Goal: Task Accomplishment & Management: Use online tool/utility

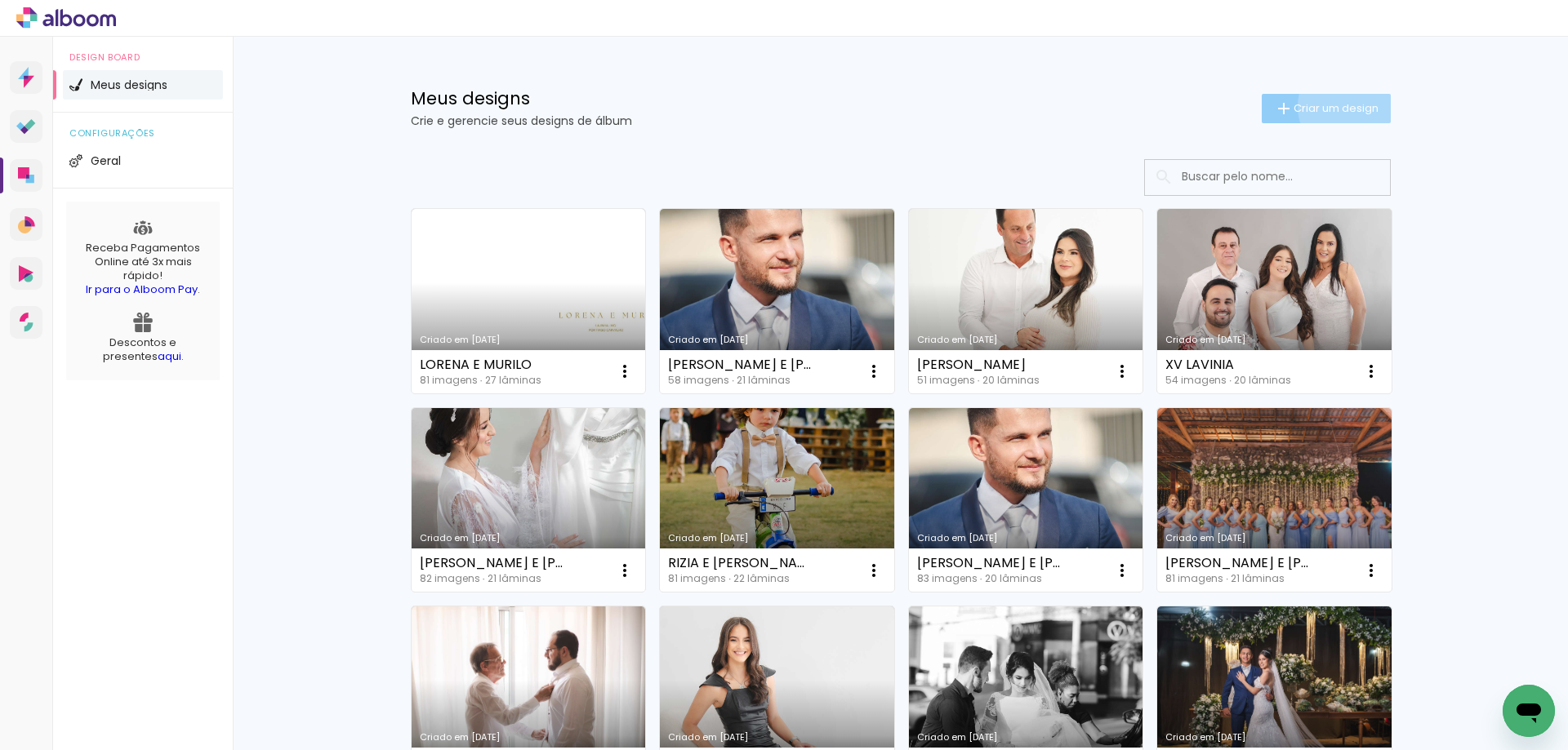
click at [1347, 107] on span "Criar um design" at bounding box center [1336, 108] width 85 height 11
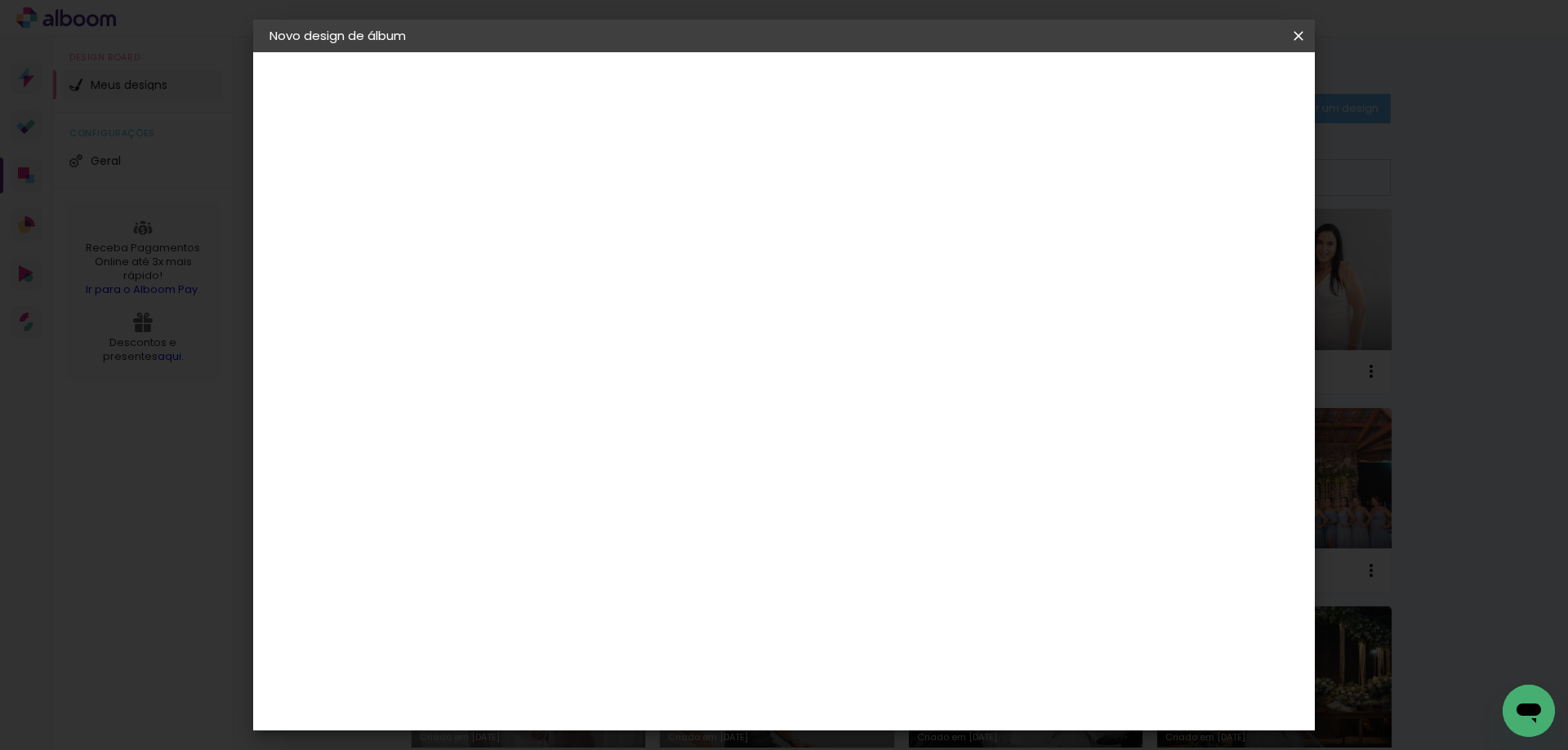
click at [536, 227] on input at bounding box center [536, 219] width 0 height 25
type input "L"
type input "XV [PERSON_NAME]"
type paper-input "XV [PERSON_NAME]"
click at [0, 0] on slot "Avançar" at bounding box center [0, 0] width 0 height 0
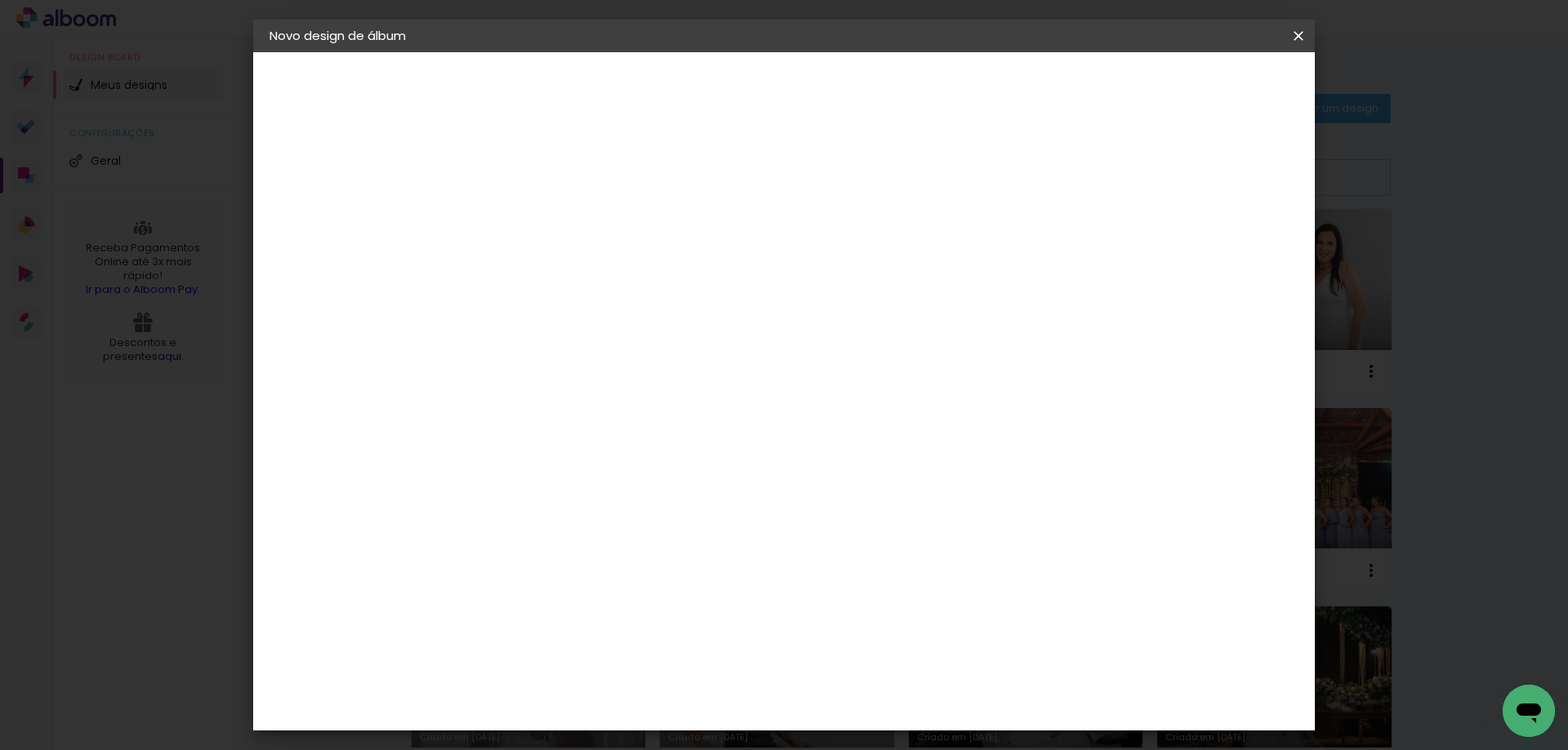
scroll to position [2857, 0]
click at [561, 507] on div "New Color New" at bounding box center [543, 527] width 35 height 39
click at [0, 0] on slot "Avançar" at bounding box center [0, 0] width 0 height 0
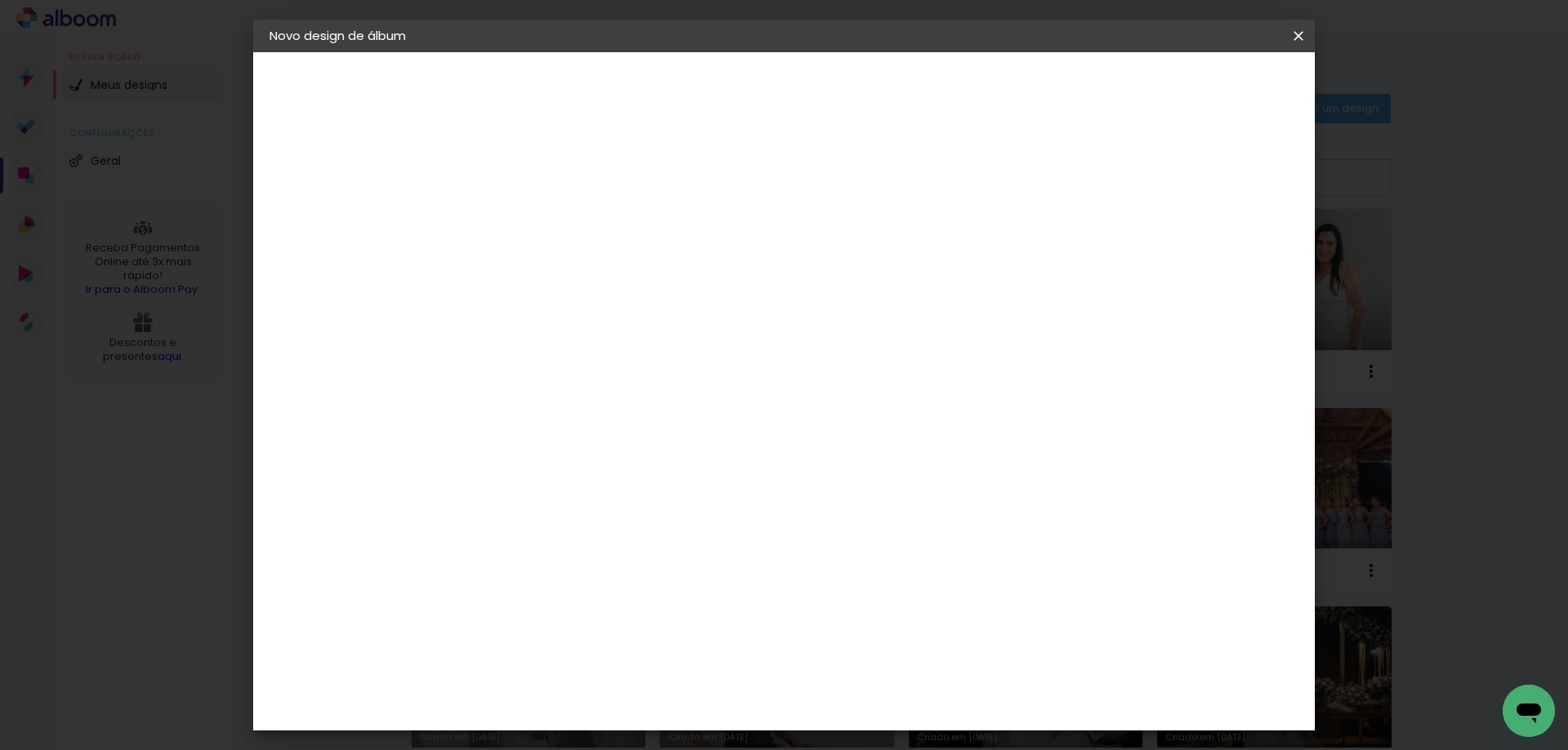
click at [802, 98] on paper-button "Avançar" at bounding box center [762, 86] width 80 height 28
click at [1212, 96] on paper-button "Iniciar design" at bounding box center [1159, 86] width 107 height 28
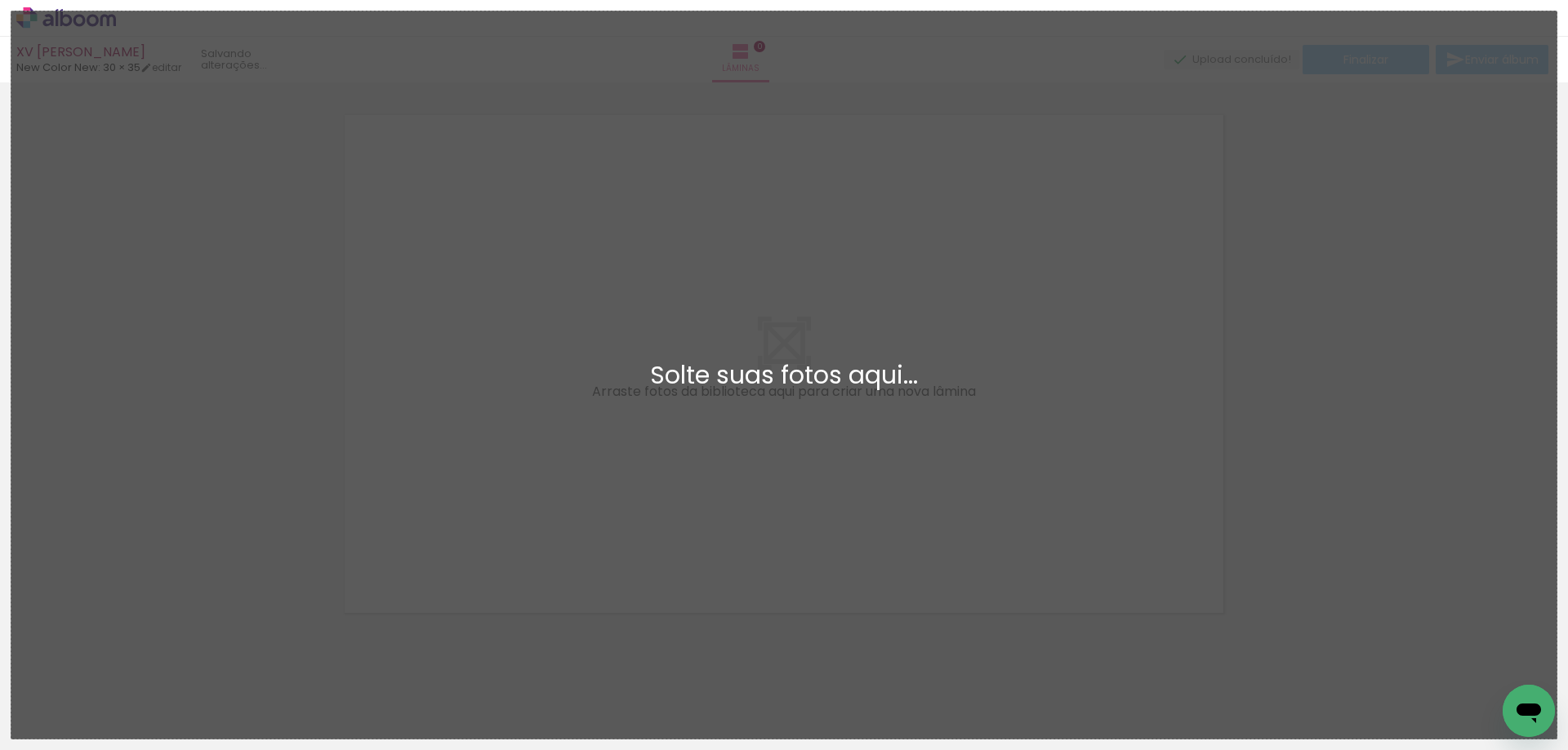
scroll to position [21, 0]
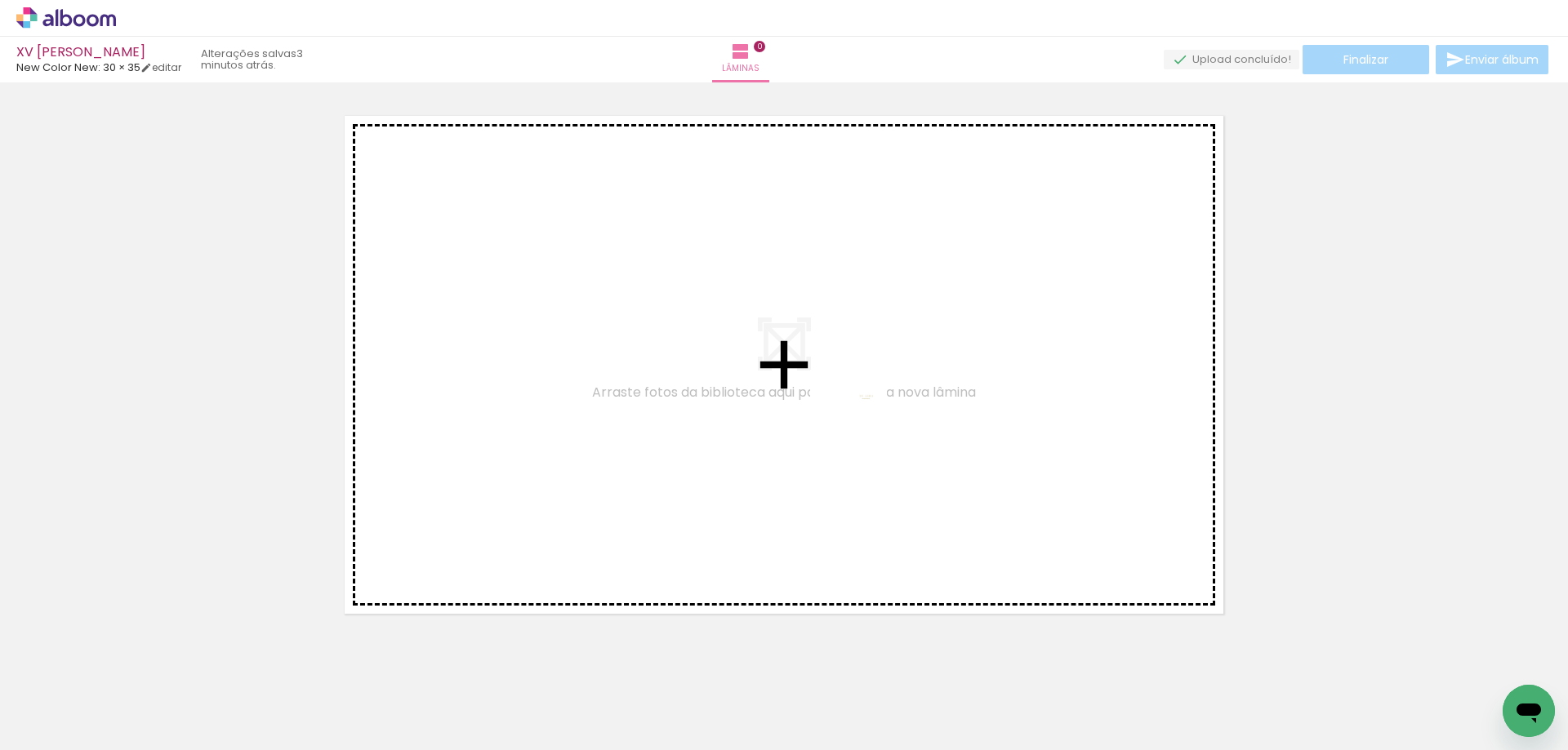
drag, startPoint x: 176, startPoint y: 694, endPoint x: 849, endPoint y: 422, distance: 725.9
click at [858, 420] on quentale-workspace at bounding box center [784, 375] width 1568 height 750
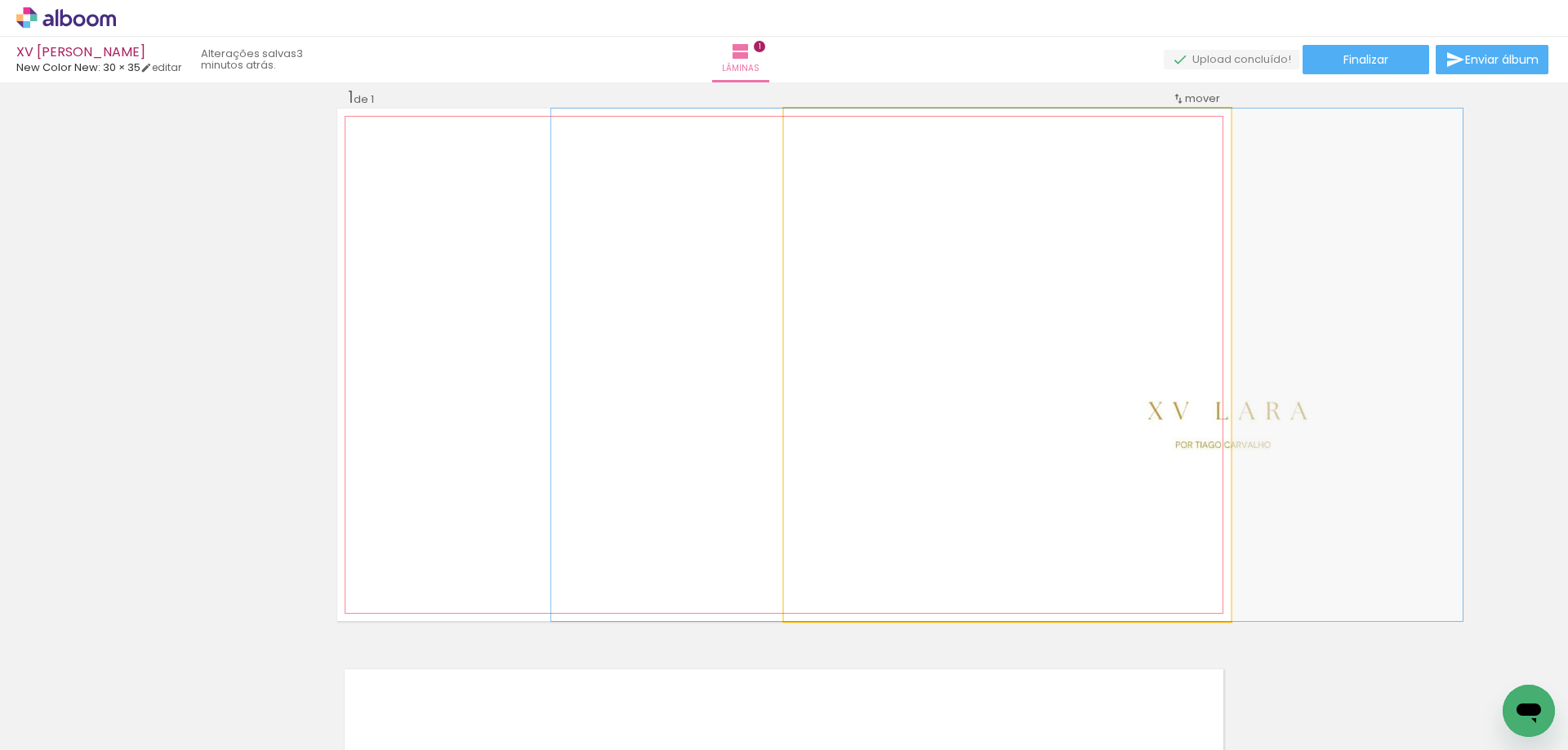
click at [1063, 395] on quentale-photo at bounding box center [1007, 364] width 447 height 513
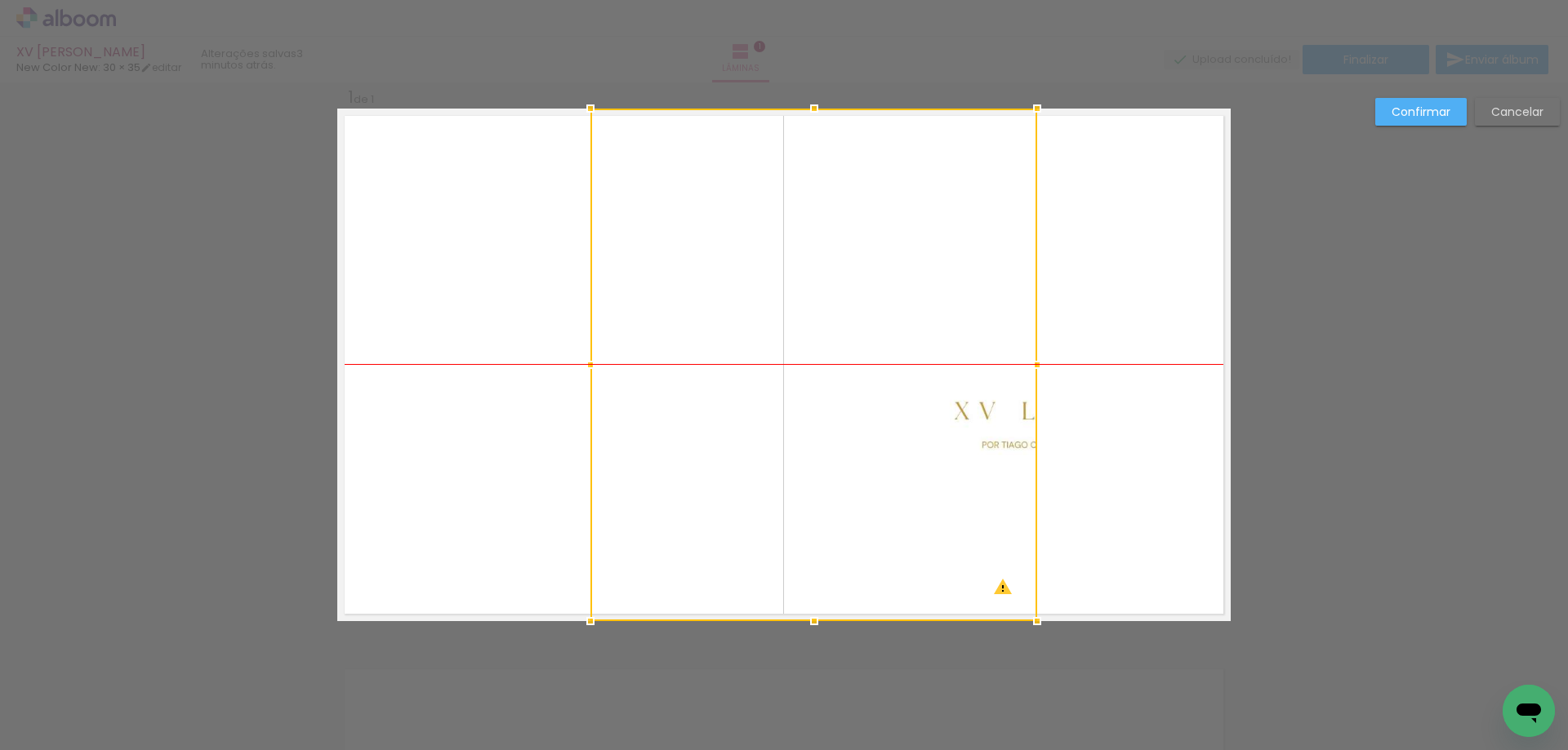
drag, startPoint x: 1092, startPoint y: 396, endPoint x: 899, endPoint y: 402, distance: 193.1
click at [899, 402] on div at bounding box center [813, 364] width 447 height 513
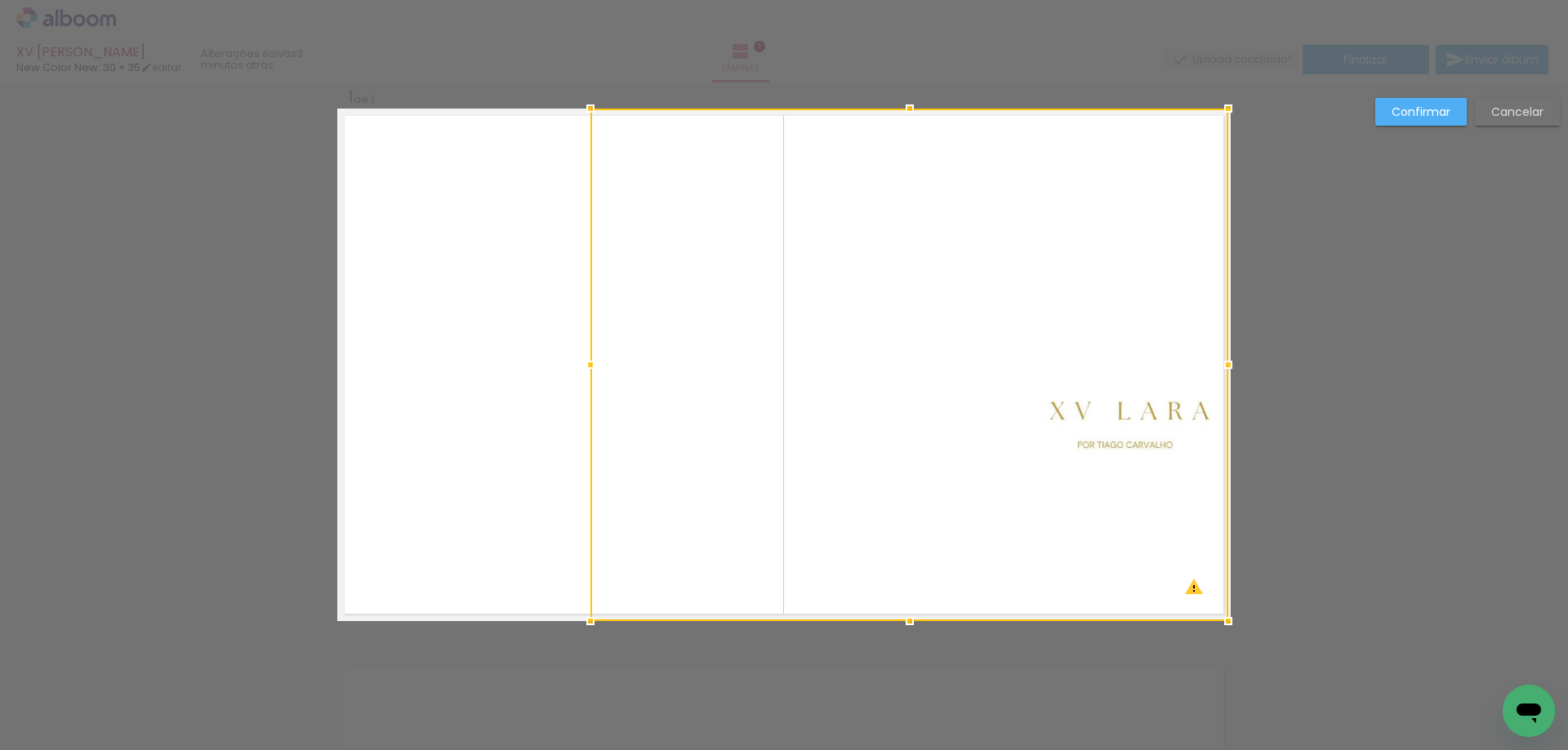
drag, startPoint x: 1050, startPoint y: 365, endPoint x: 1246, endPoint y: 365, distance: 196.0
click at [1251, 365] on div "Inserir lâmina 1 de 1 O Designbox precisará aumentar a sua imagem em 383% para …" at bounding box center [784, 634] width 1568 height 1146
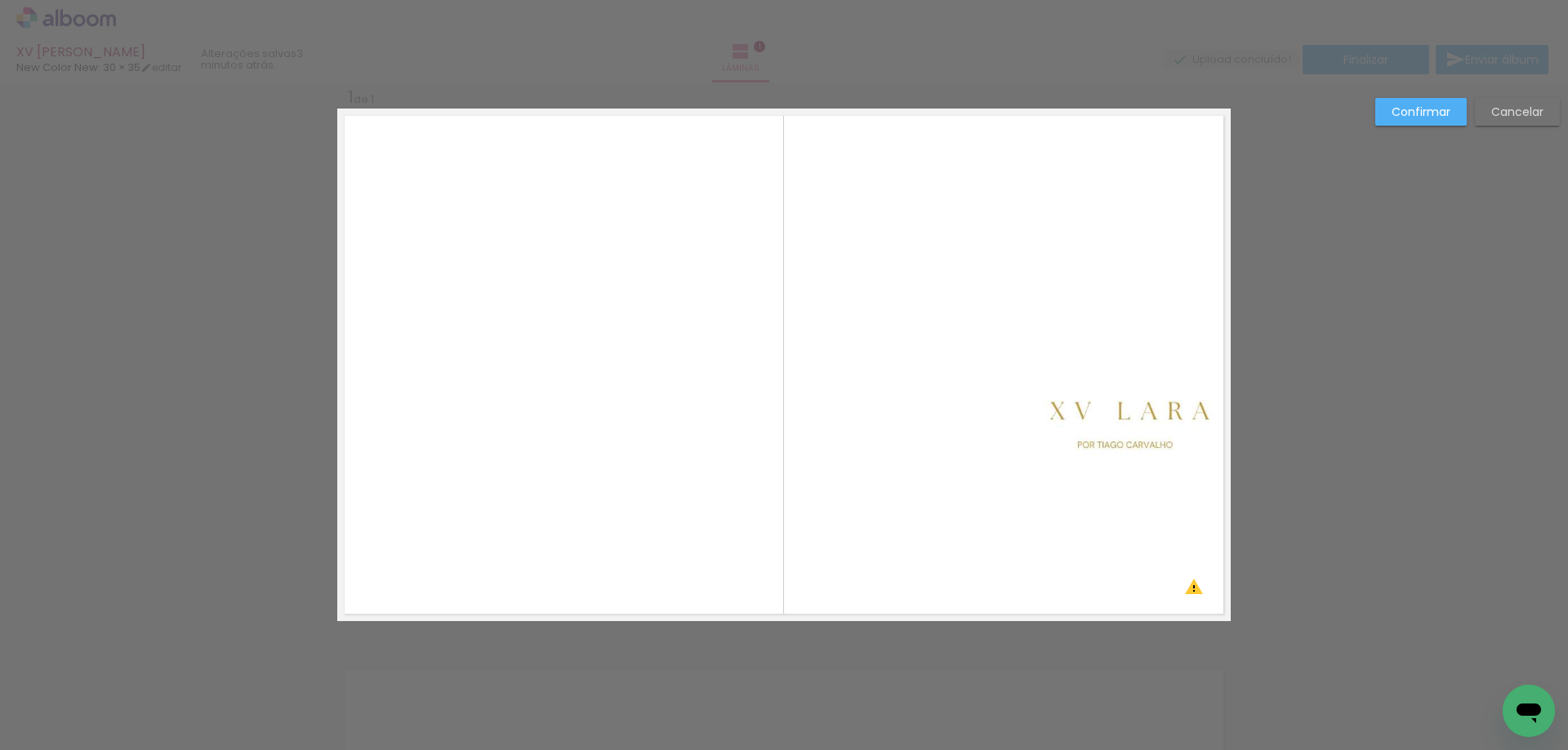
click at [0, 0] on slot "Confirmar" at bounding box center [0, 0] width 0 height 0
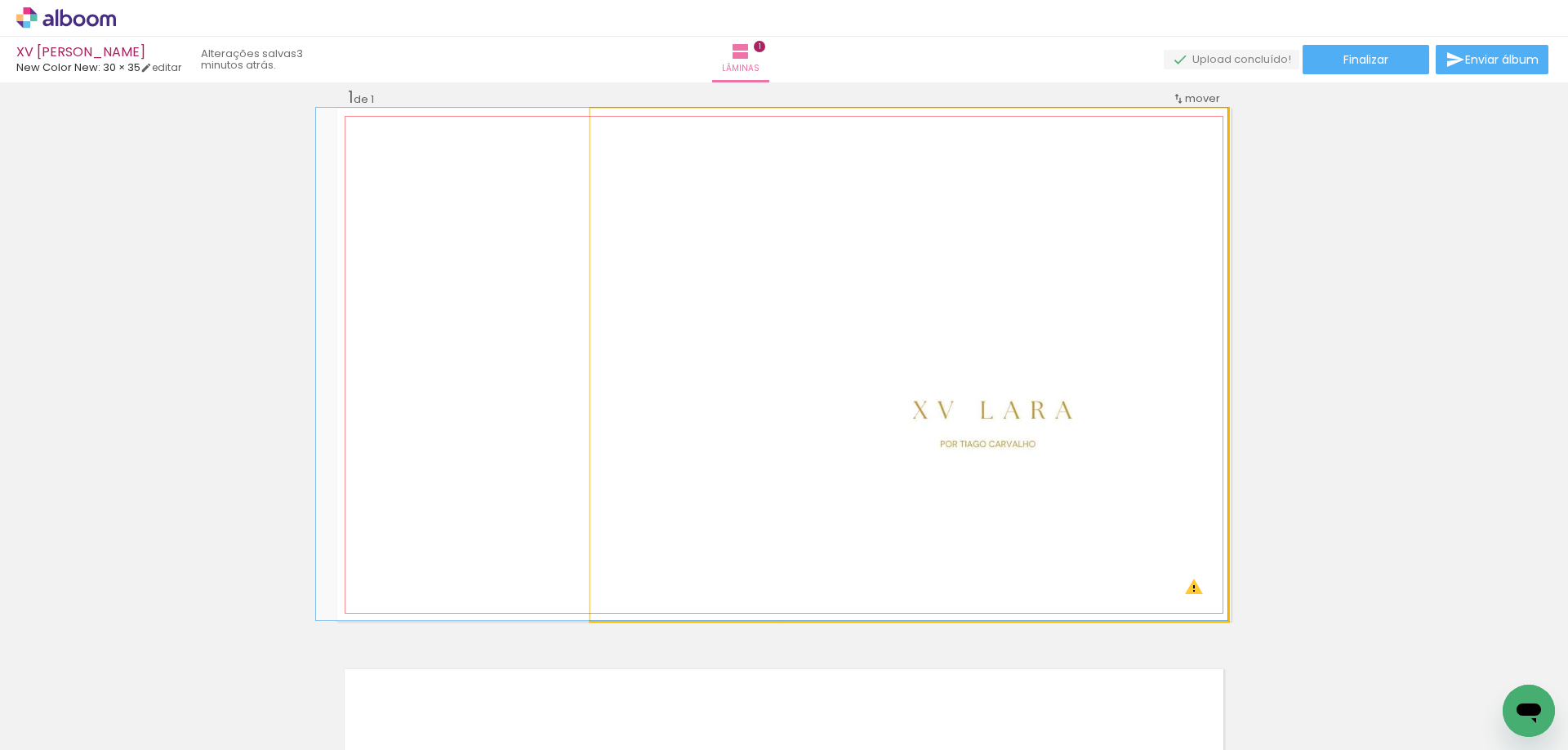
drag, startPoint x: 997, startPoint y: 407, endPoint x: 817, endPoint y: 392, distance: 180.6
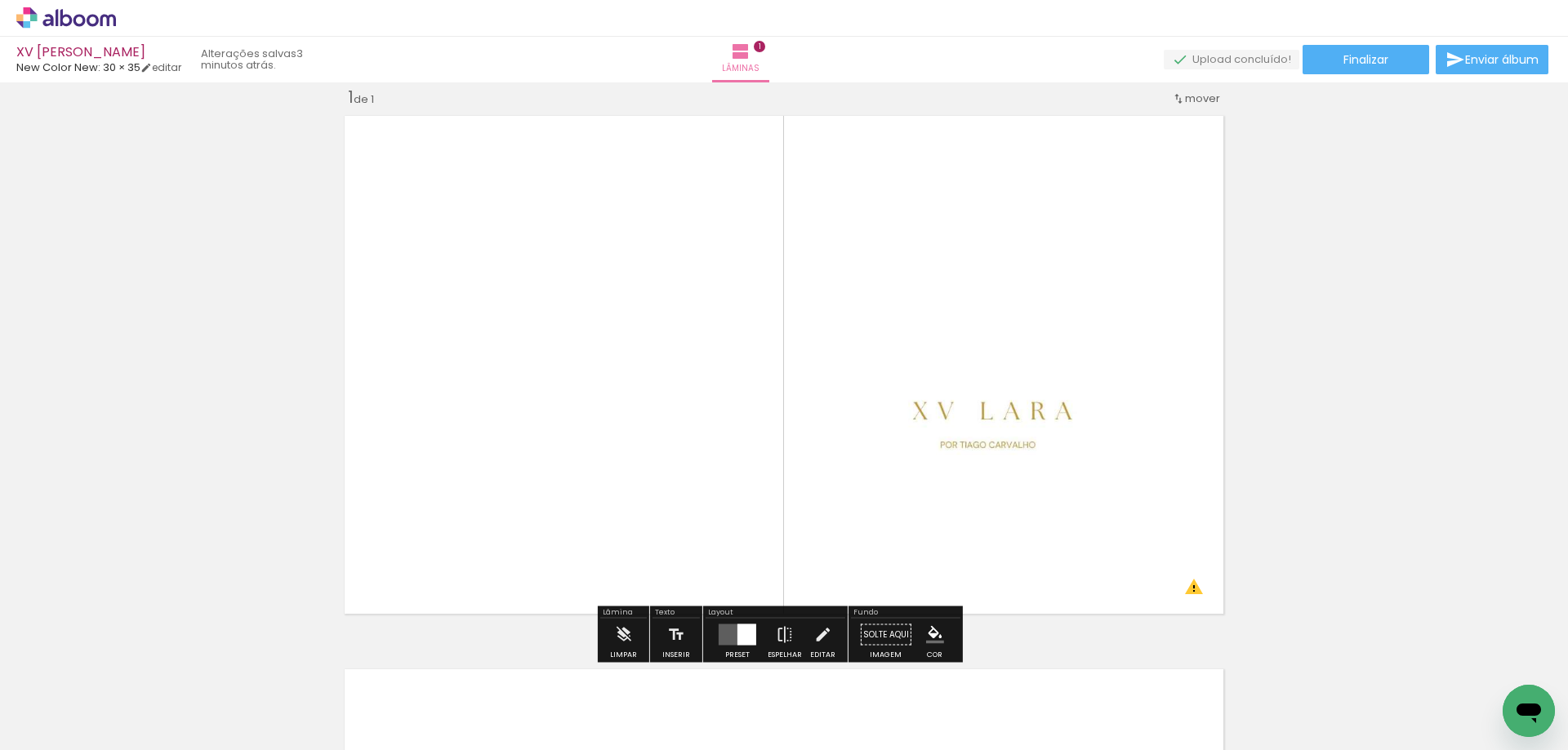
click at [1413, 395] on div "Inserir lâmina 1 de 1 O Designbox precisará aumentar a sua imagem em 383% para …" at bounding box center [784, 621] width 1568 height 1108
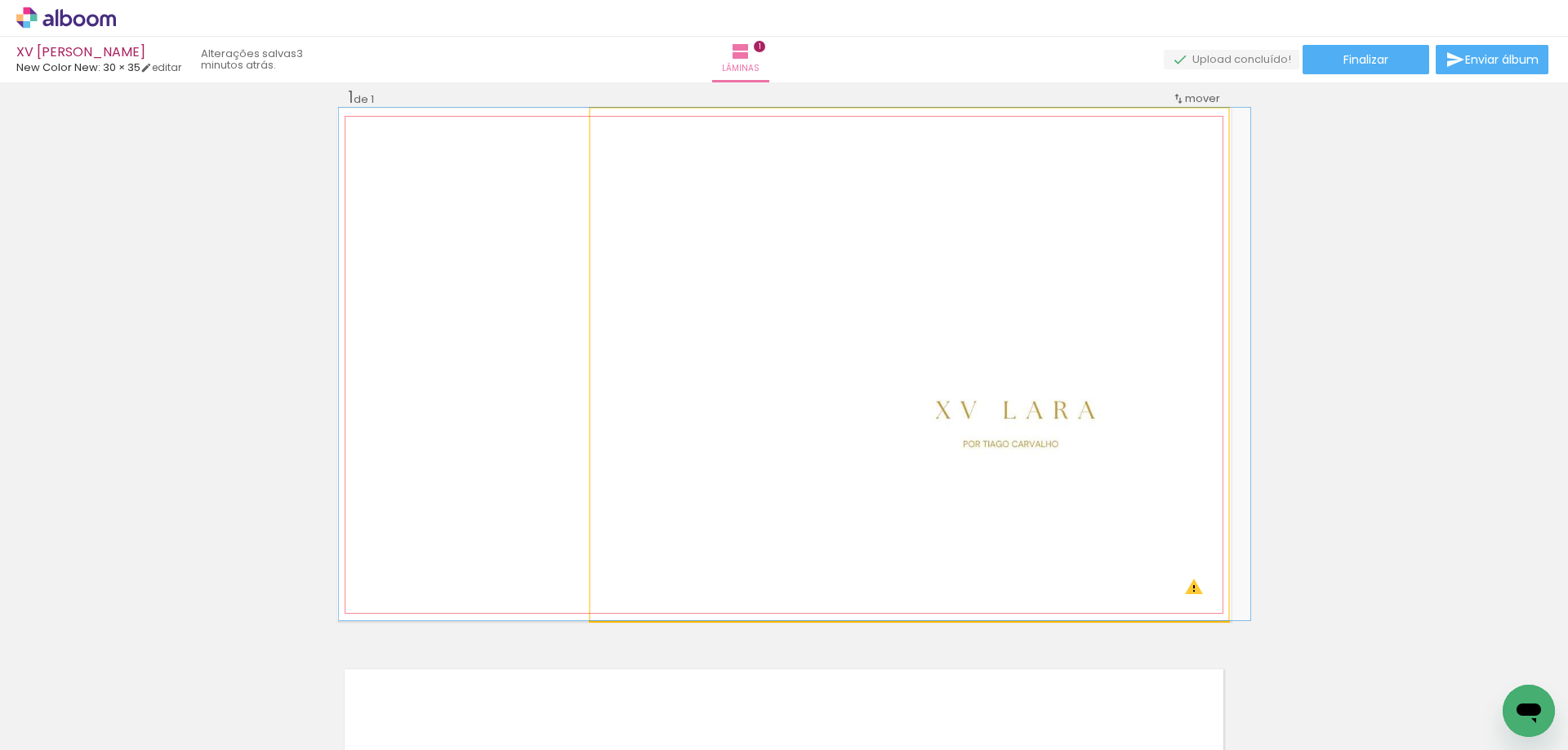
drag, startPoint x: 921, startPoint y: 394, endPoint x: 944, endPoint y: 389, distance: 23.5
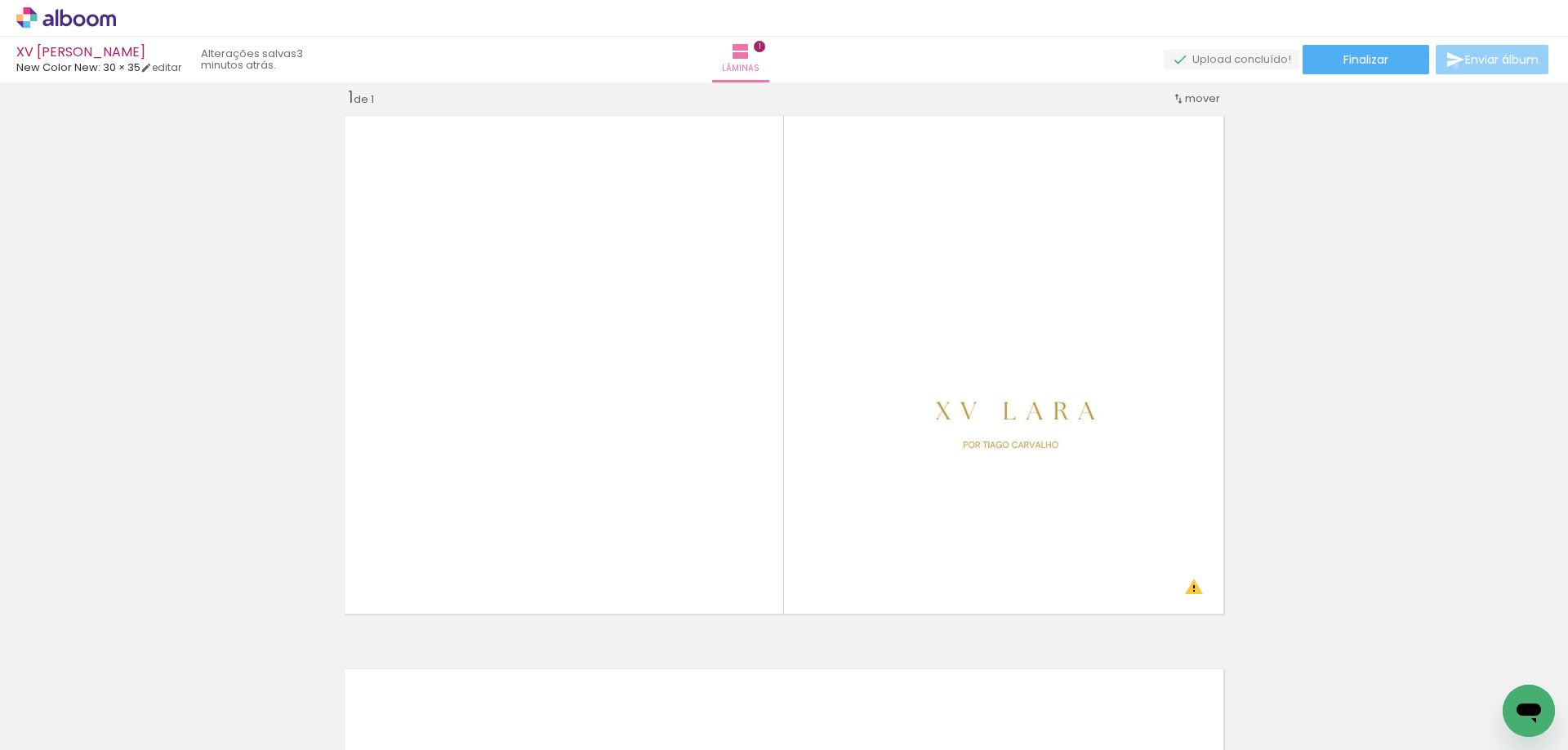
click at [1452, 66] on iron-icon at bounding box center [1455, 60] width 20 height 20
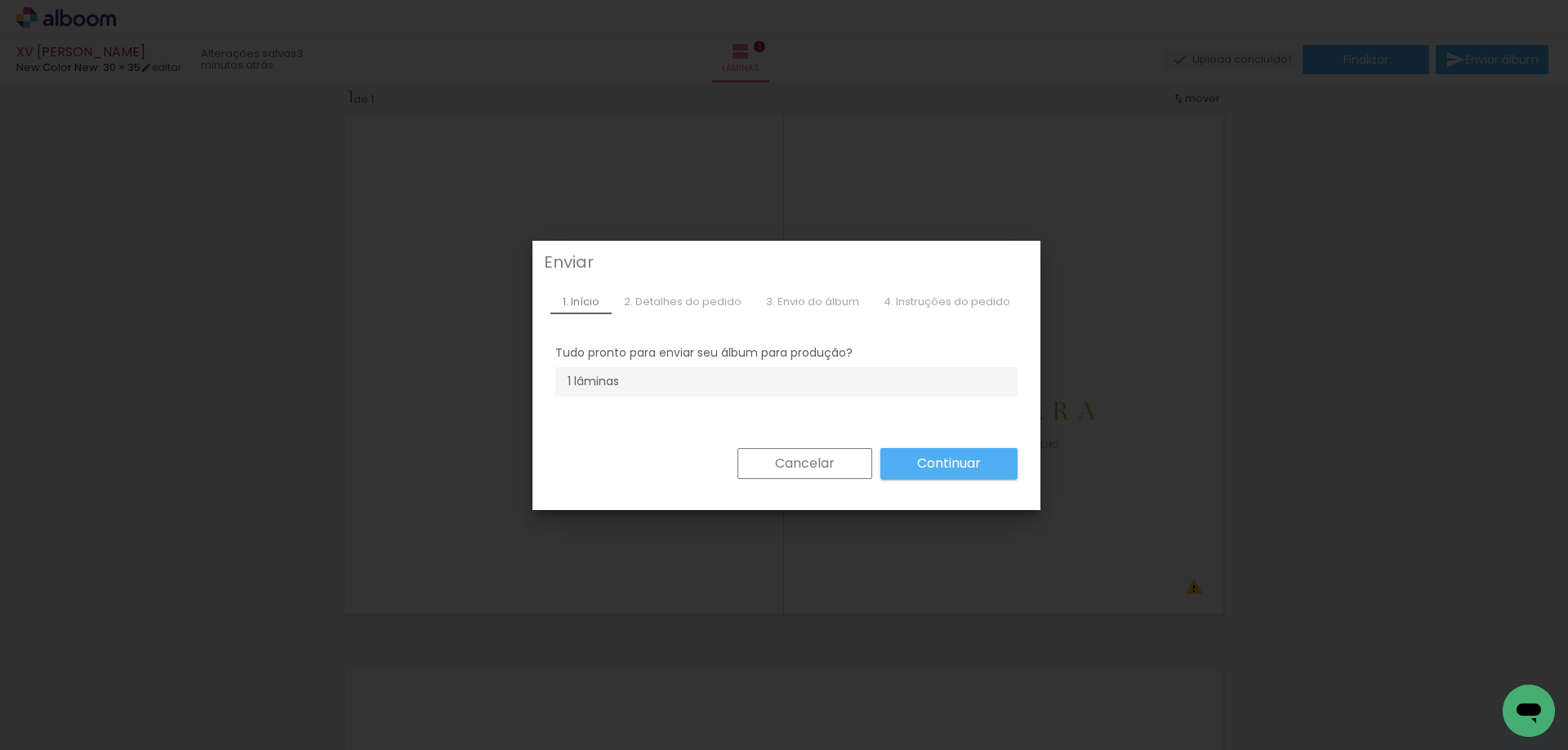
drag, startPoint x: 1171, startPoint y: 398, endPoint x: 1094, endPoint y: 414, distance: 78.6
click at [1119, 411] on iron-overlay-backdrop at bounding box center [784, 375] width 1568 height 750
drag, startPoint x: 768, startPoint y: 468, endPoint x: 951, endPoint y: 356, distance: 214.6
click at [0, 0] on slot "Cancelar" at bounding box center [0, 0] width 0 height 0
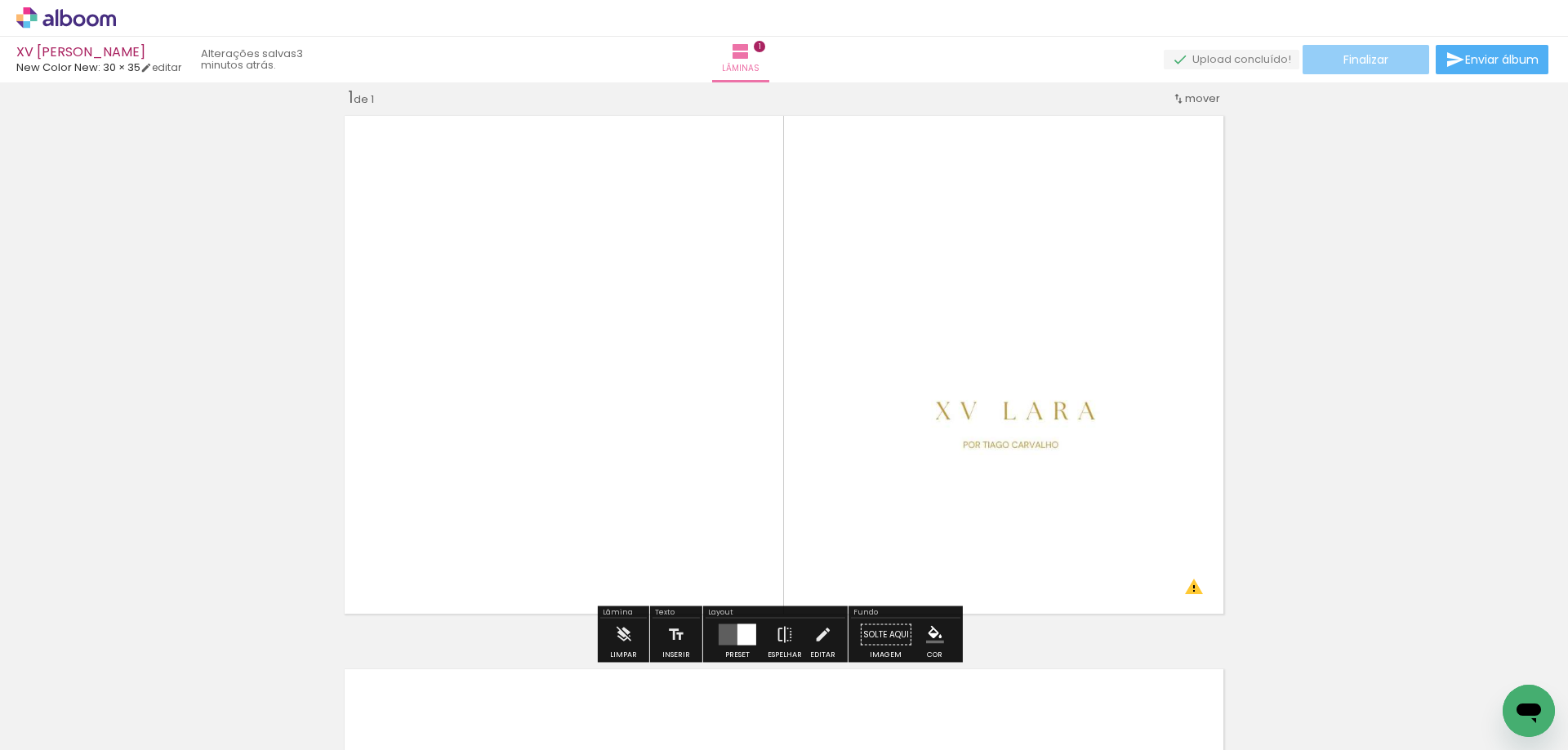
click at [1357, 58] on span "Finalizar" at bounding box center [1366, 59] width 45 height 12
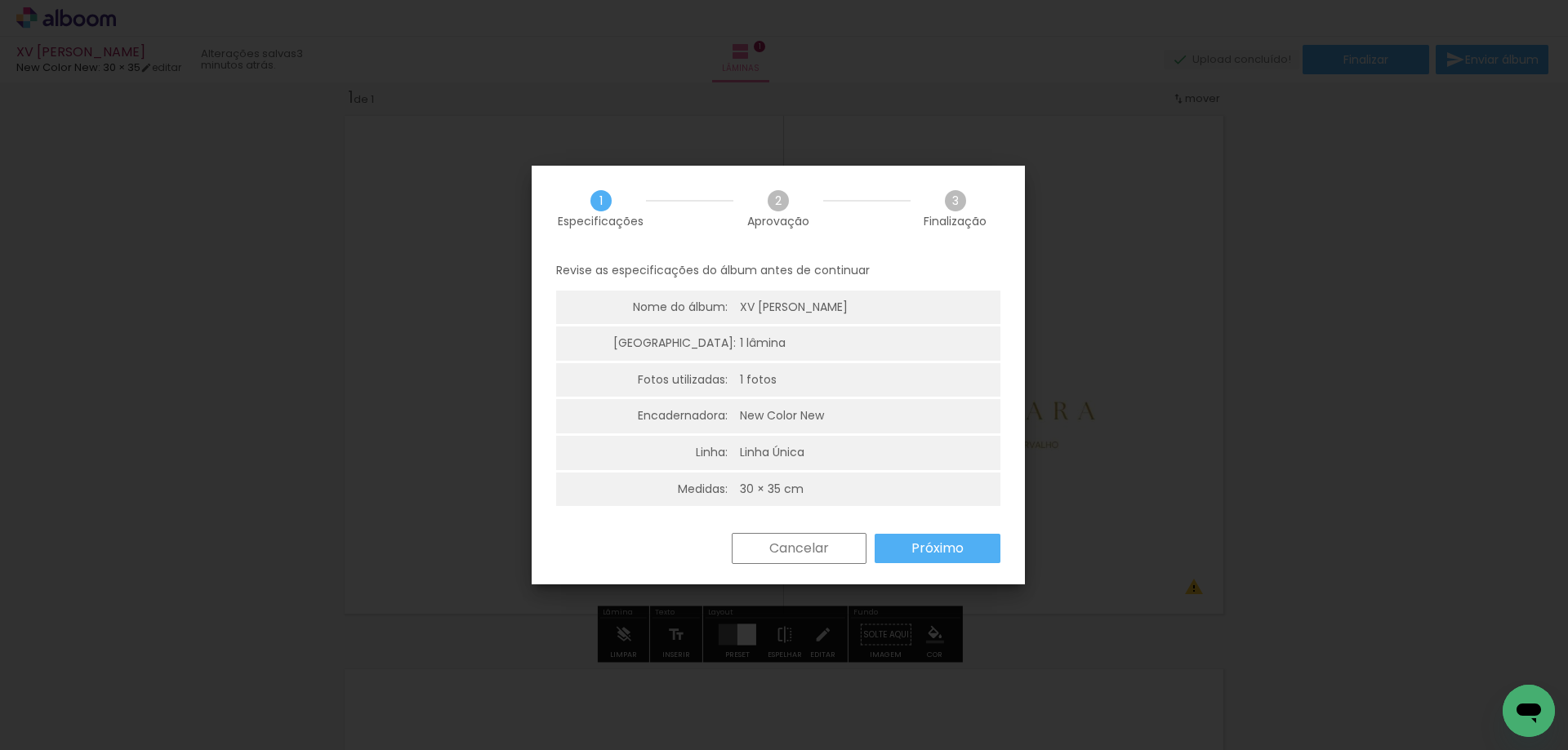
click at [927, 564] on div "Cancelar Próximo" at bounding box center [861, 549] width 277 height 31
click at [0, 0] on slot "Próximo" at bounding box center [0, 0] width 0 height 0
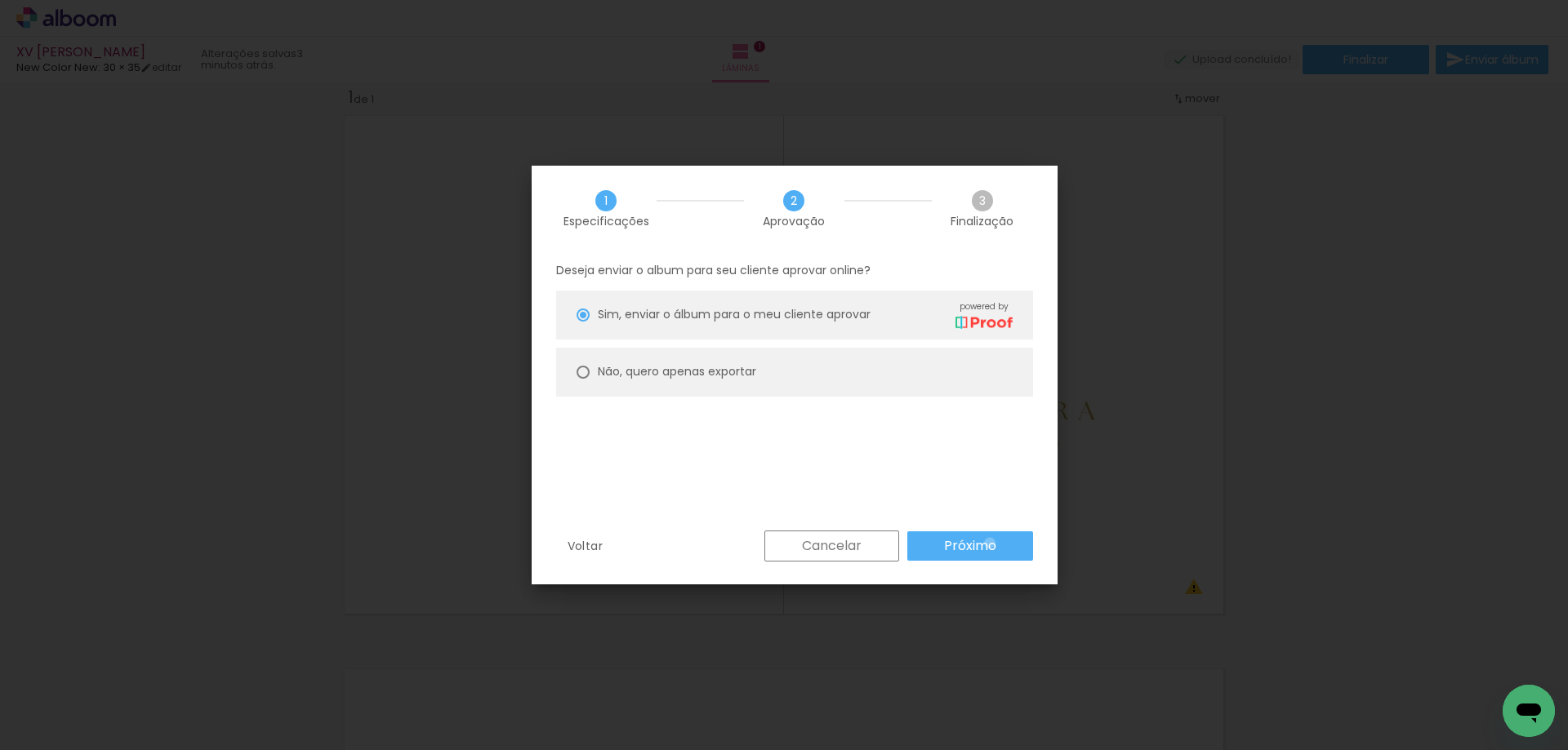
click at [0, 0] on slot "Próximo" at bounding box center [0, 0] width 0 height 0
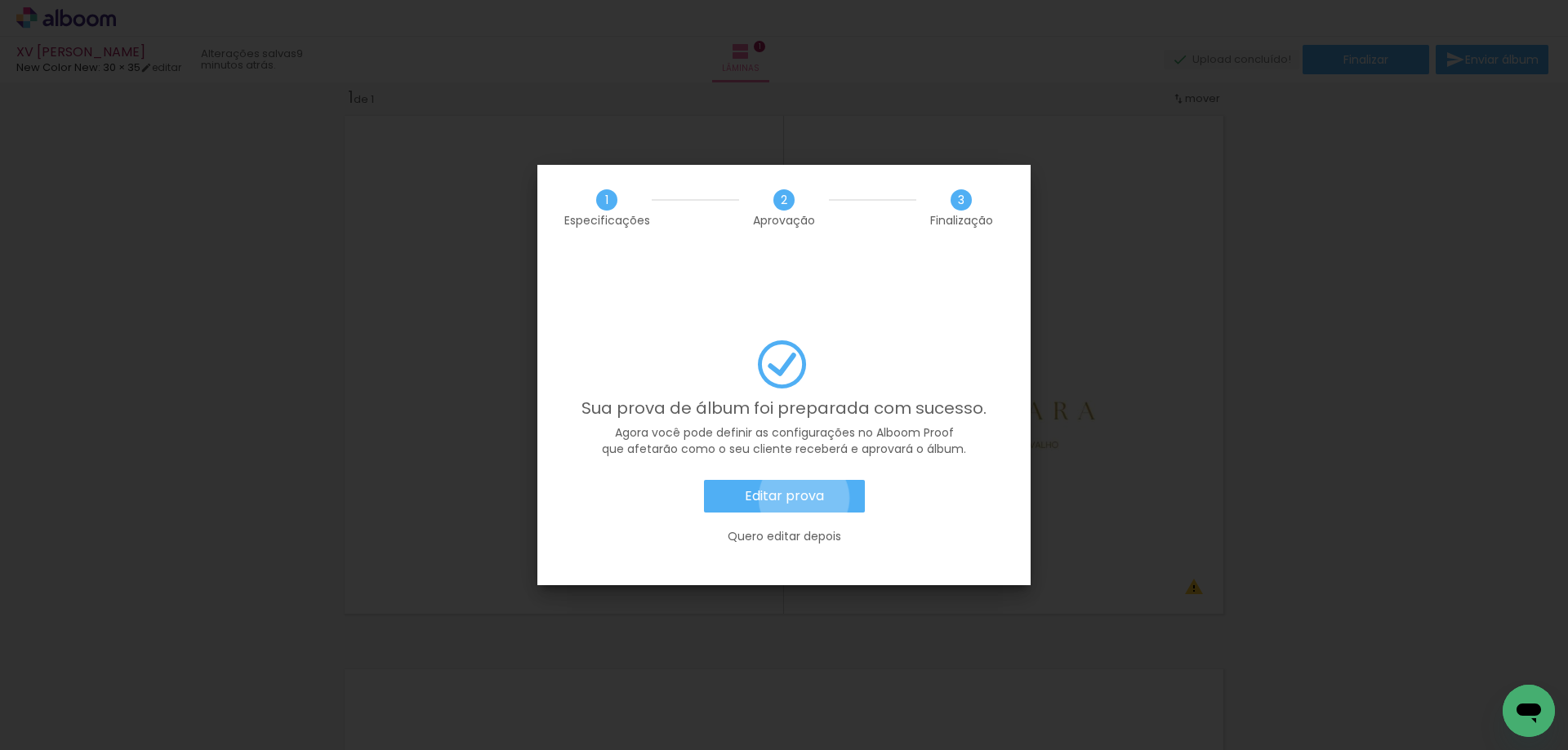
click at [0, 0] on slot "Editar prova" at bounding box center [0, 0] width 0 height 0
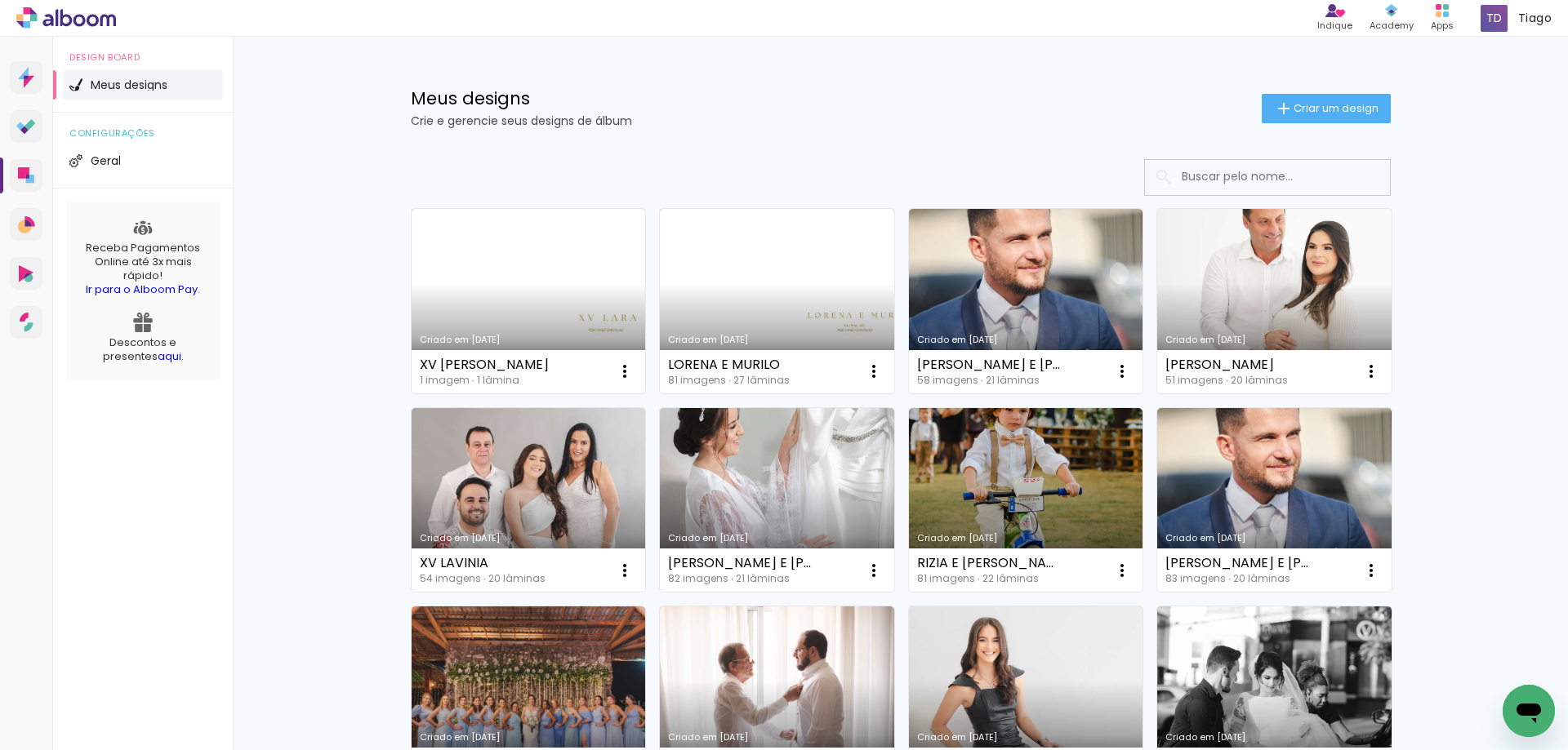
click at [1279, 337] on div "Criado em [DATE]" at bounding box center [1273, 340] width 218 height 9
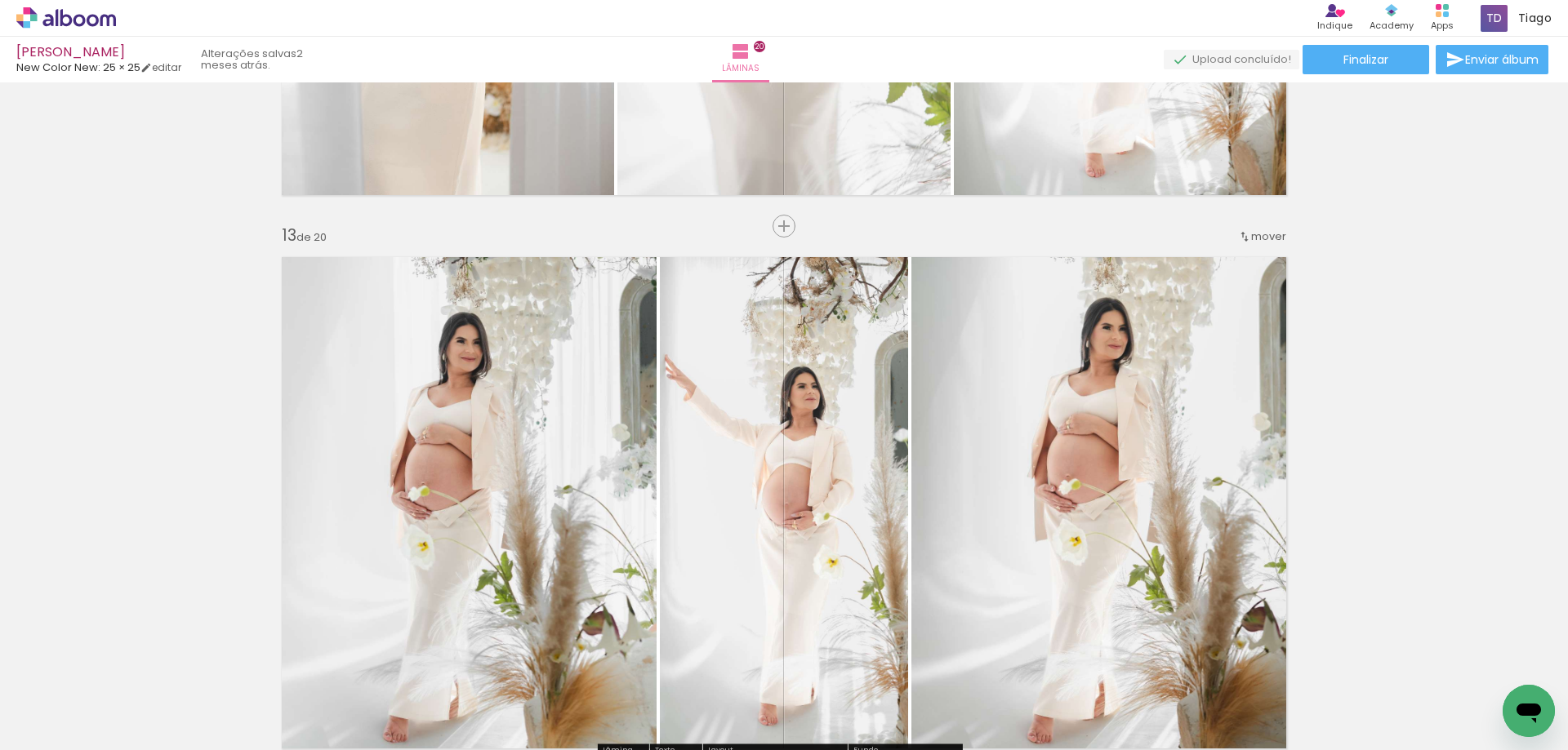
scroll to position [6774, 0]
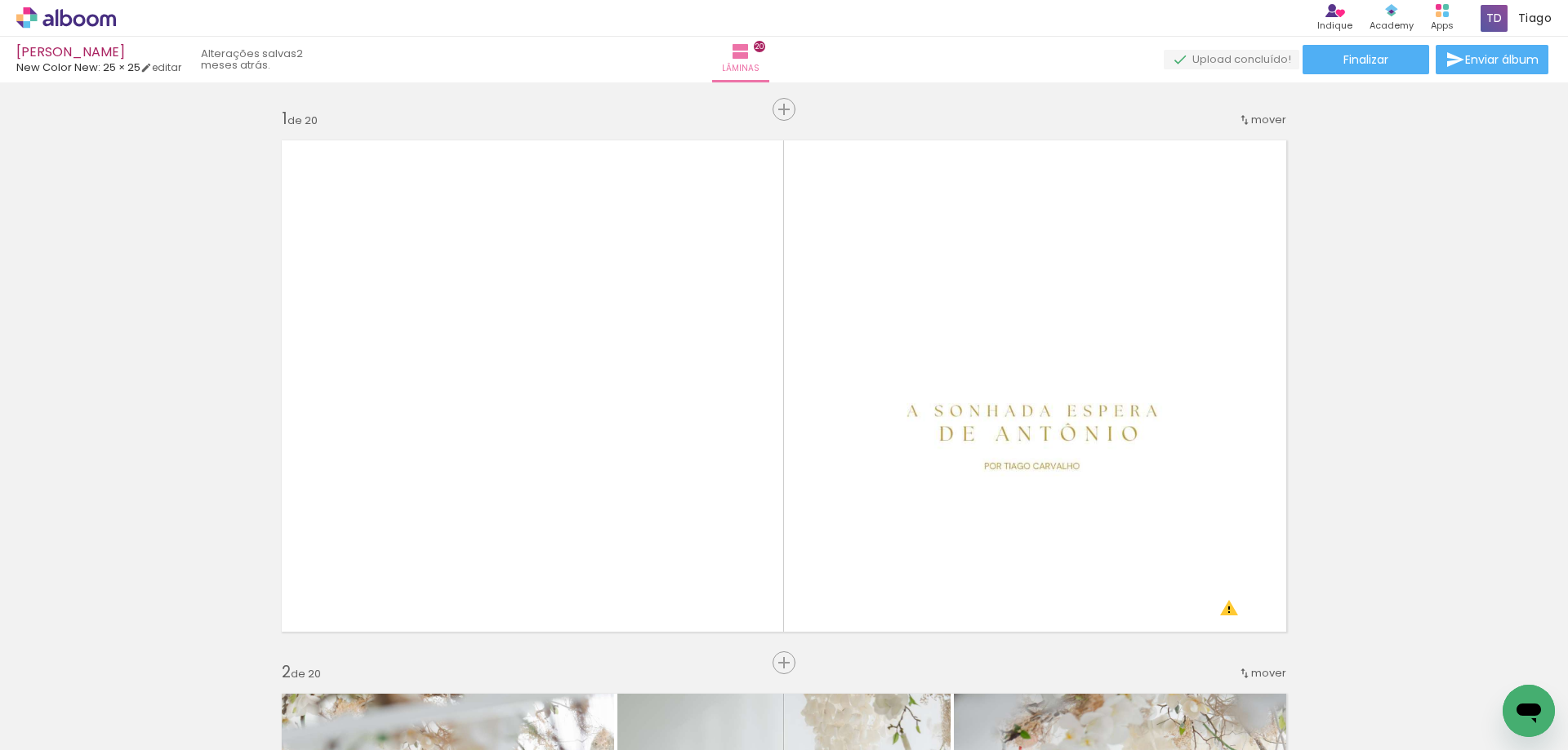
scroll to position [6774, 0]
